Goal: Task Accomplishment & Management: Manage account settings

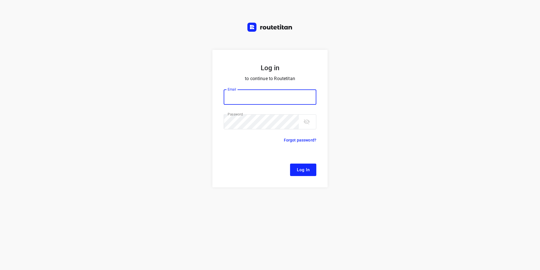
type input "[EMAIL_ADDRESS][DOMAIN_NAME]"
click at [313, 175] on button "Log In" at bounding box center [303, 169] width 26 height 12
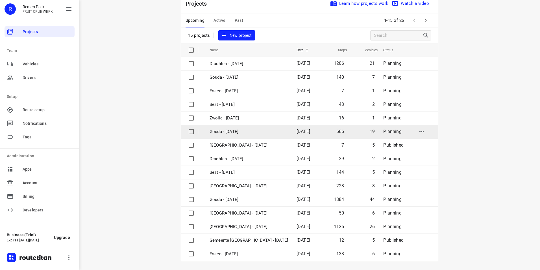
scroll to position [16, 0]
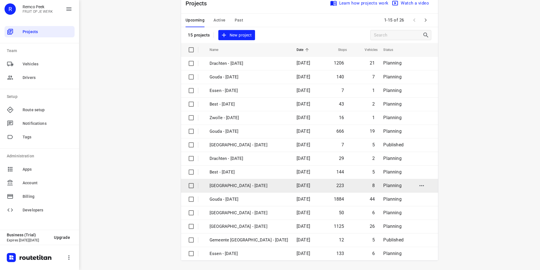
click at [227, 185] on p "[GEOGRAPHIC_DATA] - [DATE]" at bounding box center [249, 185] width 79 height 6
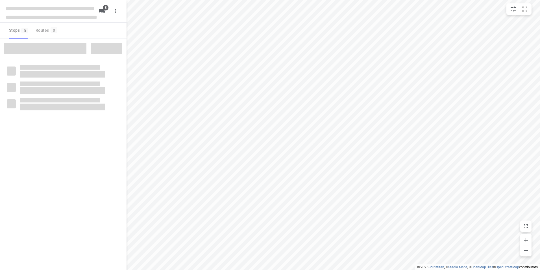
checkbox input "true"
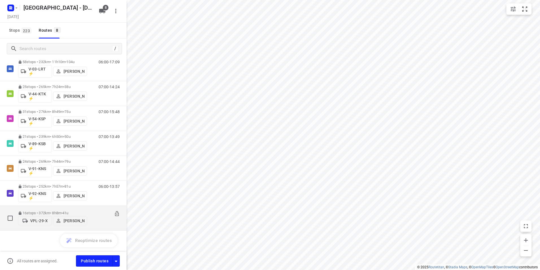
scroll to position [58, 0]
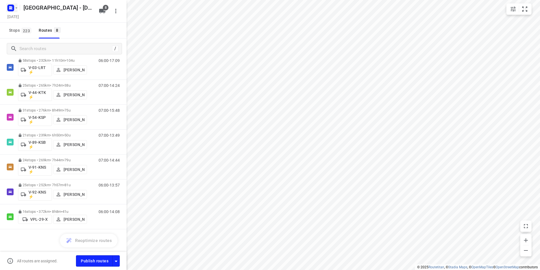
click at [13, 8] on rect "button" at bounding box center [10, 8] width 7 height 7
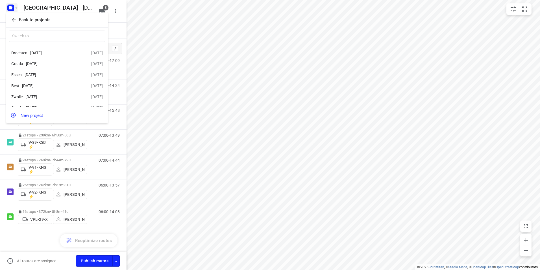
click at [19, 21] on p "Back to projects" at bounding box center [35, 20] width 32 height 6
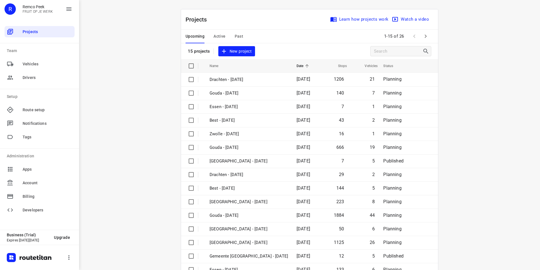
click at [215, 34] on span "Active" at bounding box center [220, 36] width 12 height 7
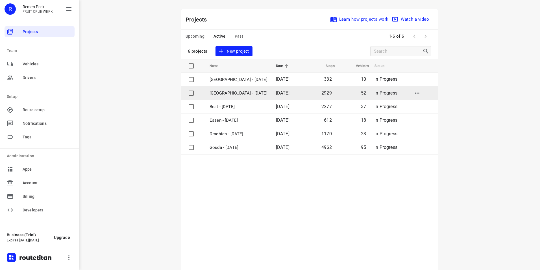
click at [214, 92] on p "[GEOGRAPHIC_DATA] - [DATE]" at bounding box center [239, 93] width 58 height 6
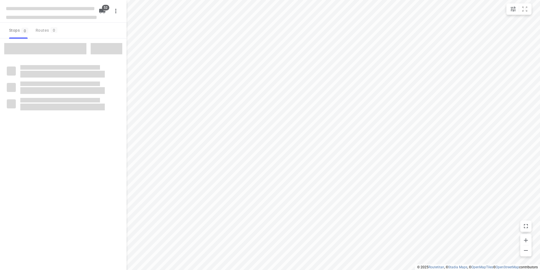
checkbox input "true"
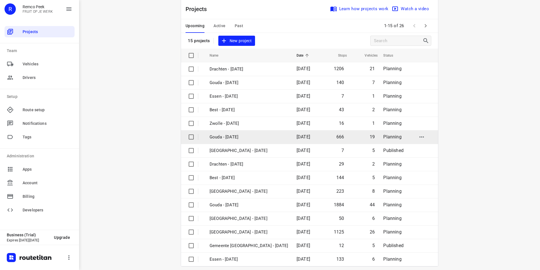
scroll to position [16, 0]
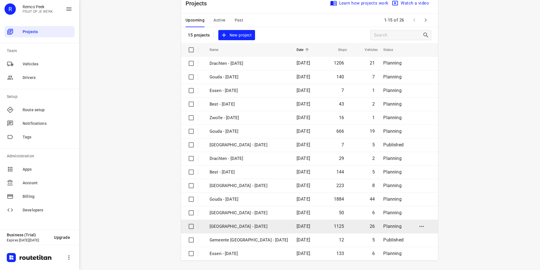
click at [232, 225] on p "[GEOGRAPHIC_DATA] - [DATE]" at bounding box center [249, 226] width 79 height 6
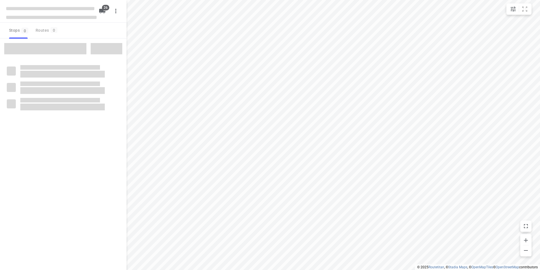
checkbox input "true"
